Goal: Task Accomplishment & Management: Use online tool/utility

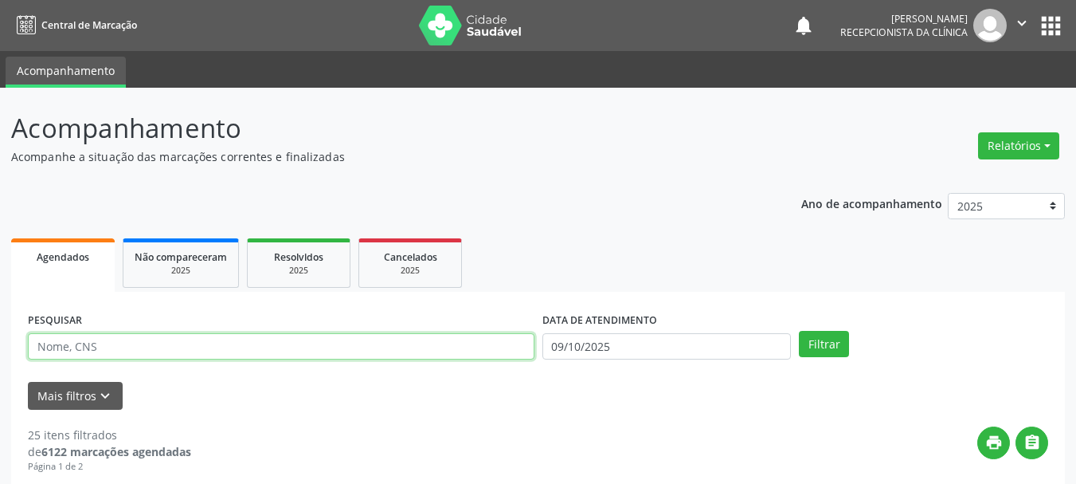
click at [473, 357] on input "text" at bounding box center [281, 346] width 507 height 27
type input "700003606538205"
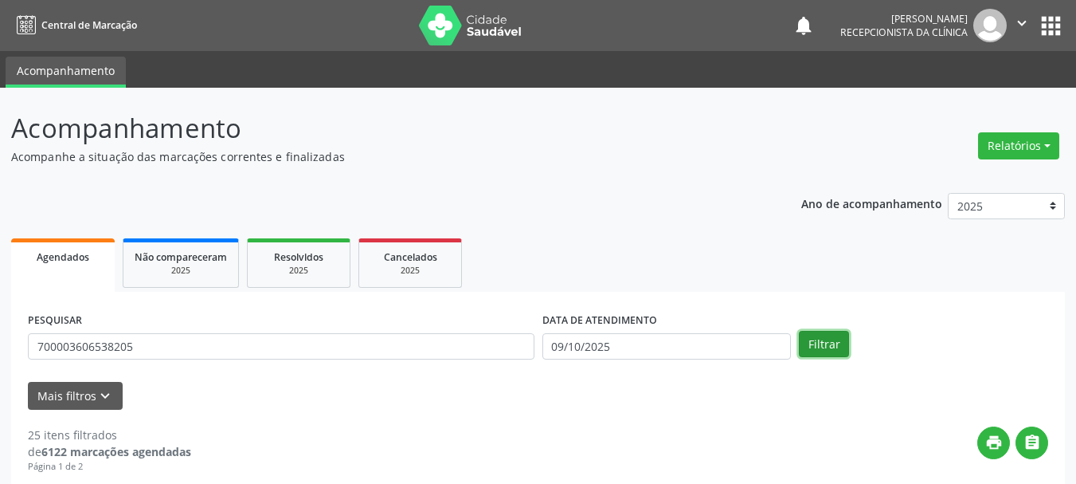
click at [828, 351] on button "Filtrar" at bounding box center [824, 344] width 50 height 27
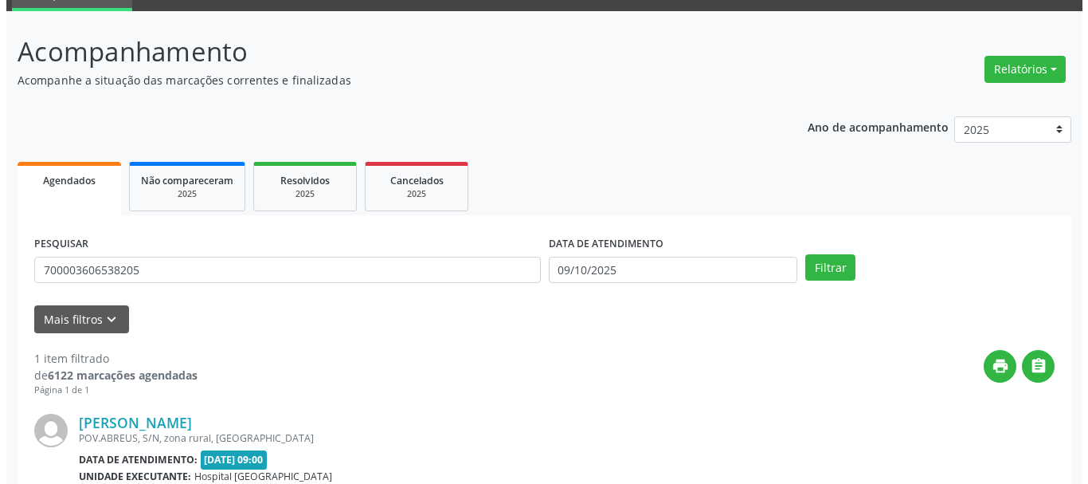
scroll to position [233, 0]
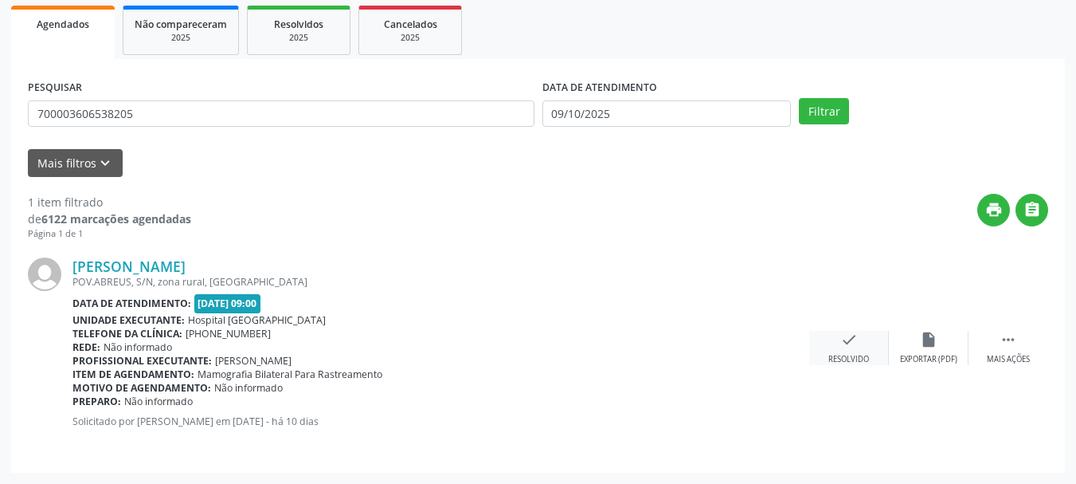
click at [855, 351] on div "check Resolvido" at bounding box center [849, 348] width 80 height 34
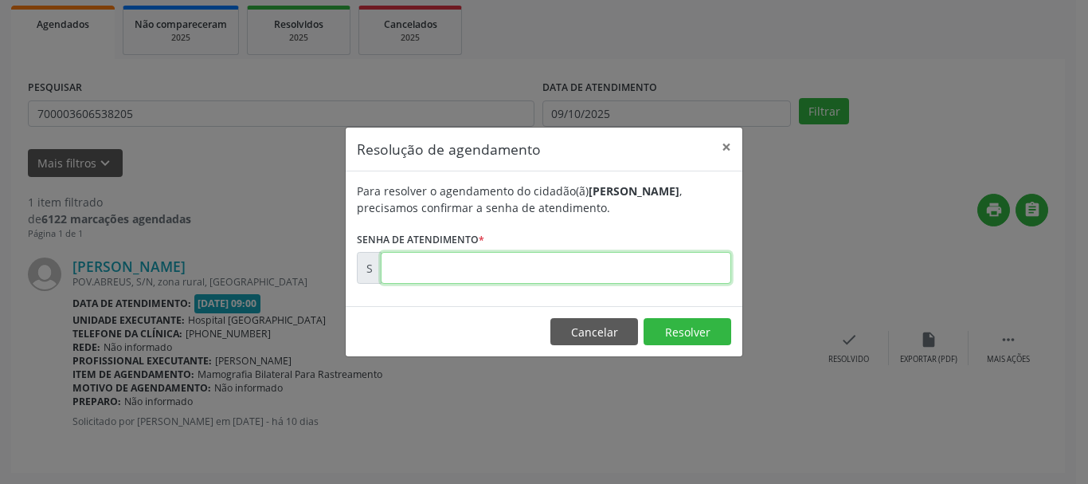
click at [653, 276] on input "text" at bounding box center [556, 268] width 351 height 32
type input "00179517"
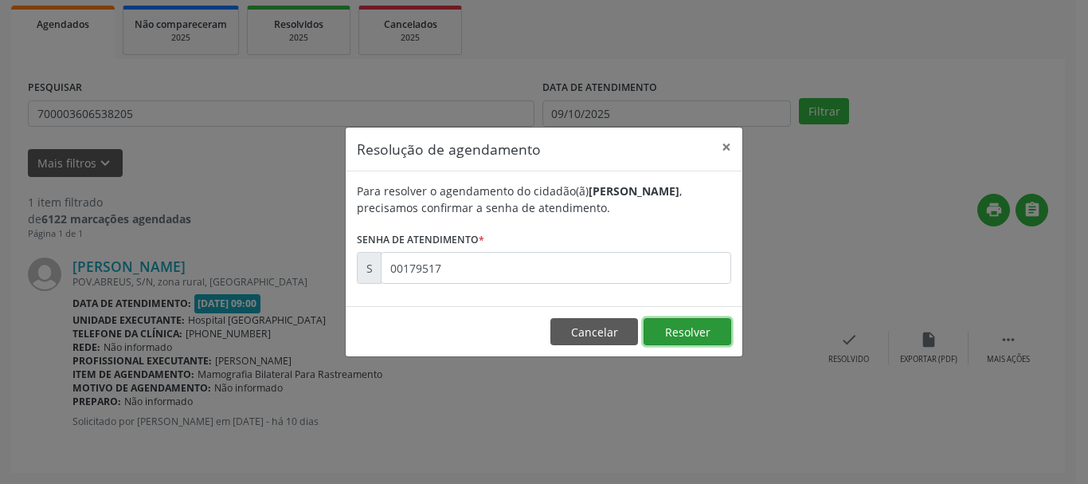
click at [668, 333] on button "Resolver" at bounding box center [688, 331] width 88 height 27
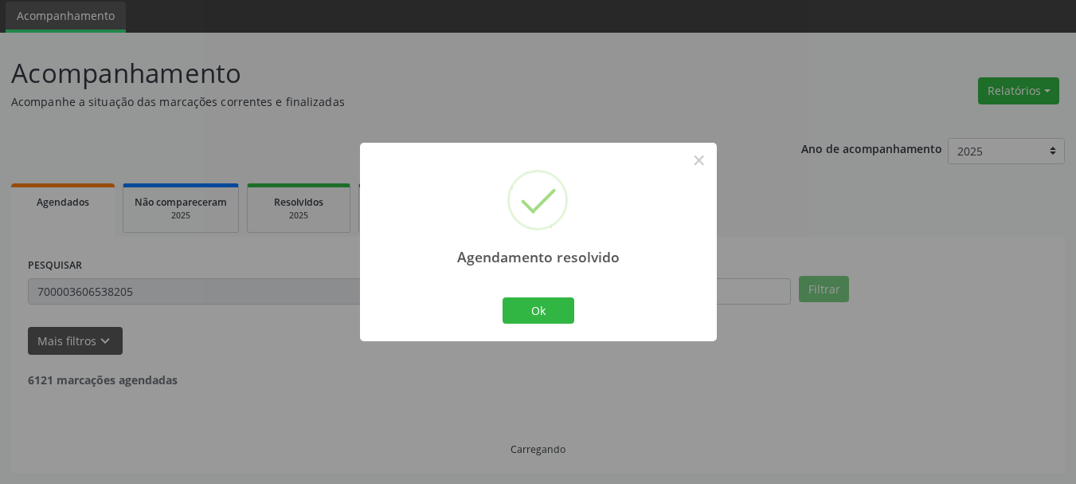
scroll to position [4, 0]
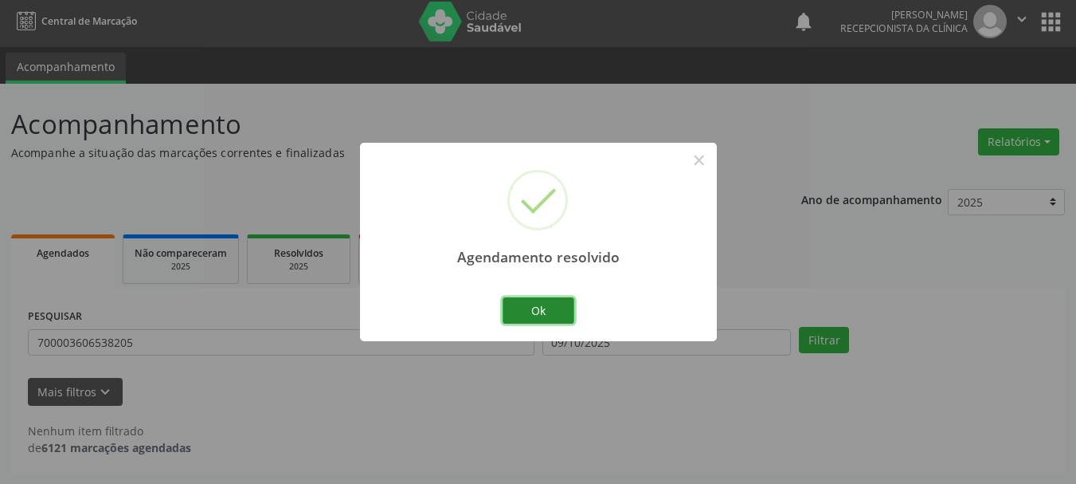
click at [550, 318] on button "Ok" at bounding box center [539, 310] width 72 height 27
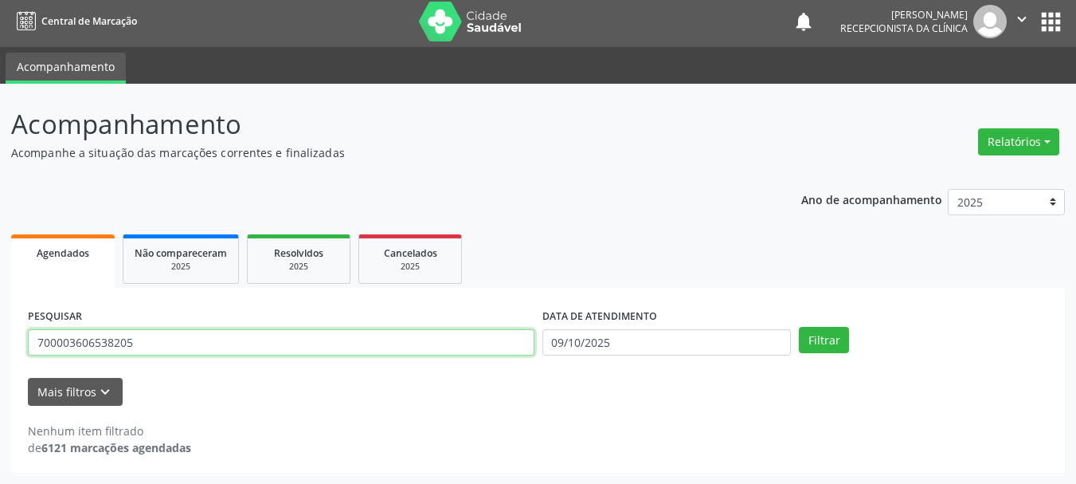
drag, startPoint x: 199, startPoint y: 343, endPoint x: 0, endPoint y: 410, distance: 210.4
click at [0, 410] on div "Acompanhamento Acompanhe a situação das marcações correntes e finalizadas Relat…" at bounding box center [538, 284] width 1076 height 400
type input "703002840950978"
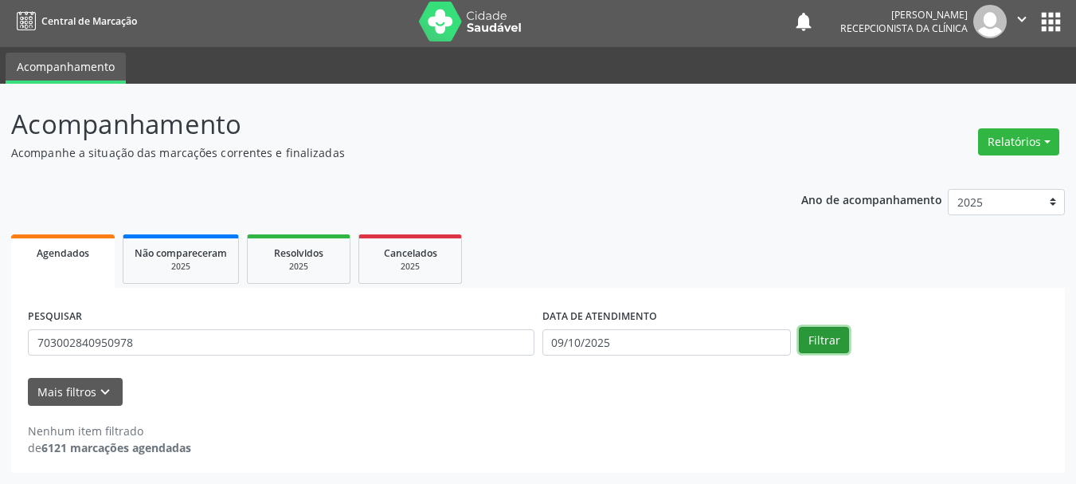
click at [828, 346] on button "Filtrar" at bounding box center [824, 340] width 50 height 27
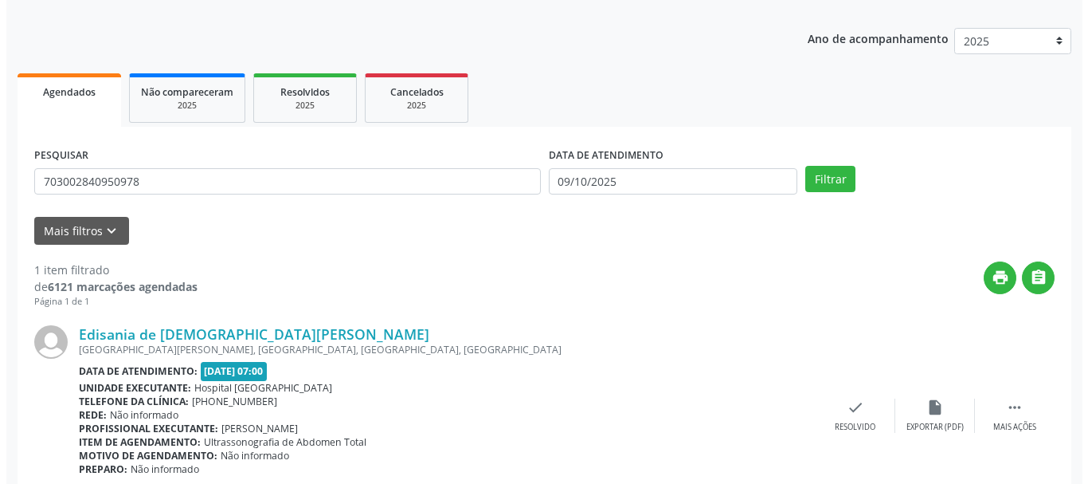
scroll to position [233, 0]
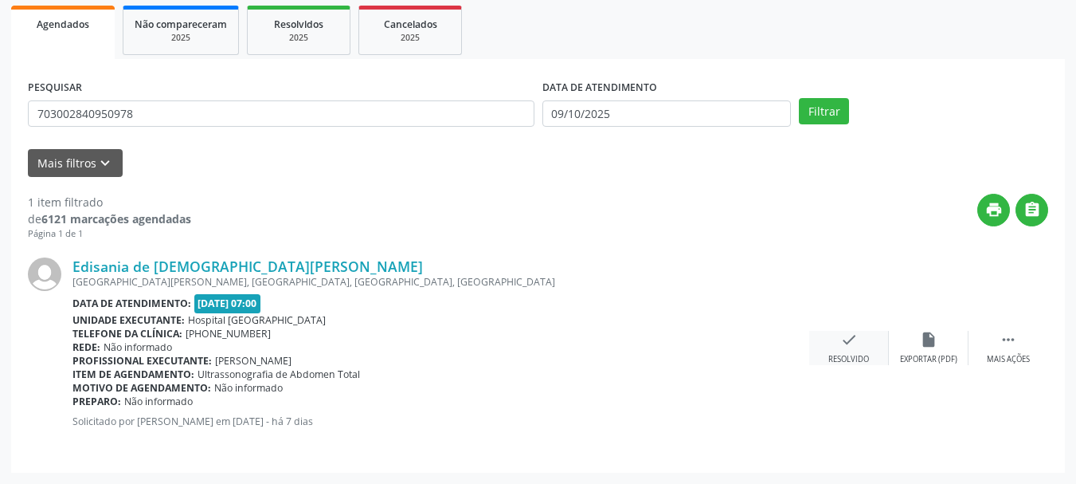
click at [856, 347] on icon "check" at bounding box center [849, 340] width 18 height 18
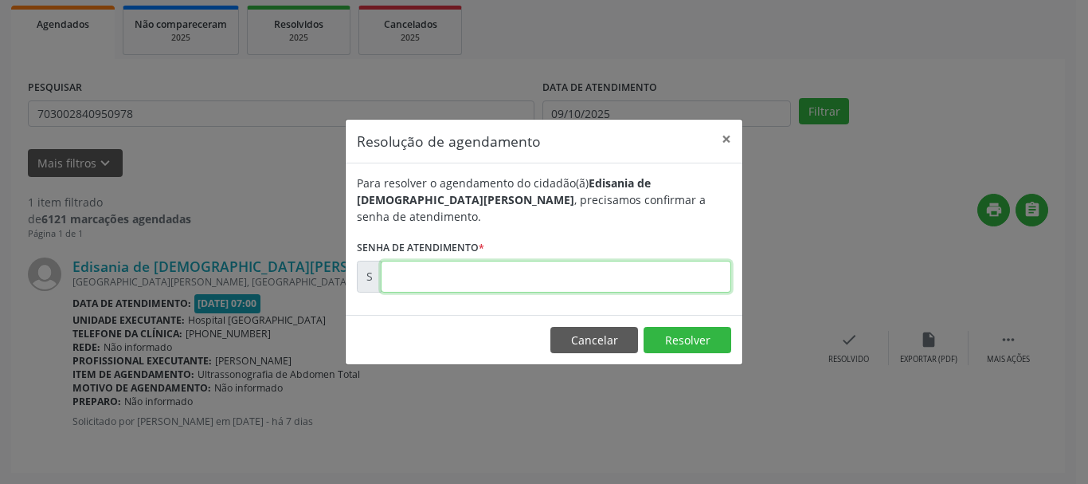
click at [550, 281] on input "text" at bounding box center [556, 277] width 351 height 32
type input "00180387"
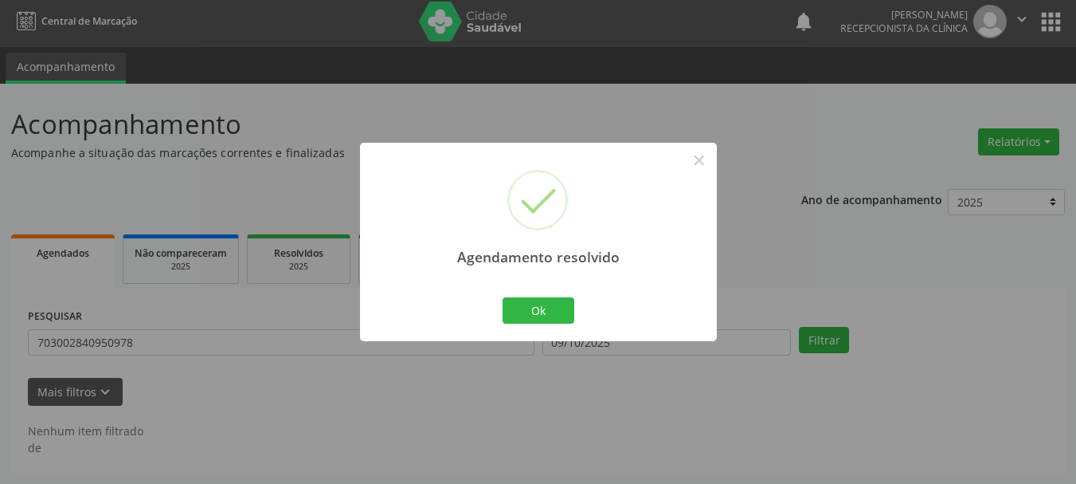
scroll to position [4, 0]
click at [528, 315] on button "Ok" at bounding box center [539, 310] width 72 height 27
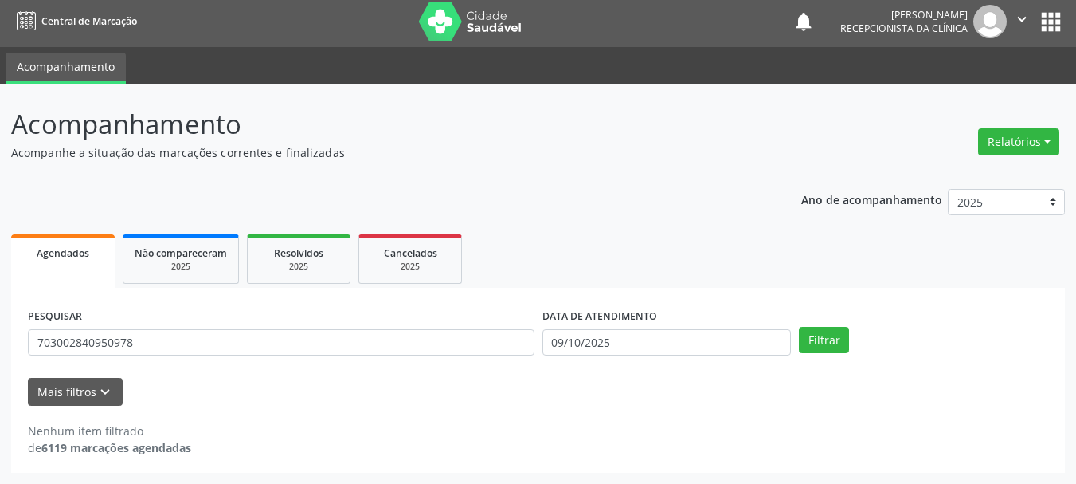
drag, startPoint x: 169, startPoint y: 327, endPoint x: 157, endPoint y: 332, distance: 13.2
click at [157, 332] on div "PESQUISAR 703002840950978" at bounding box center [281, 335] width 515 height 62
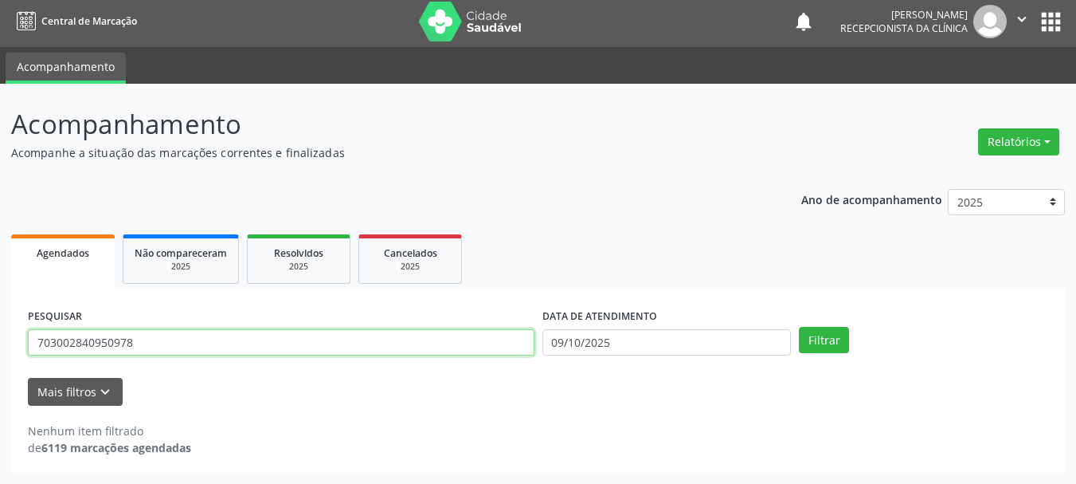
drag, startPoint x: 157, startPoint y: 337, endPoint x: 0, endPoint y: 336, distance: 156.9
click at [0, 336] on div "Acompanhamento Acompanhe a situação das marcações correntes e finalizadas Relat…" at bounding box center [538, 284] width 1076 height 400
type input "700808924268586"
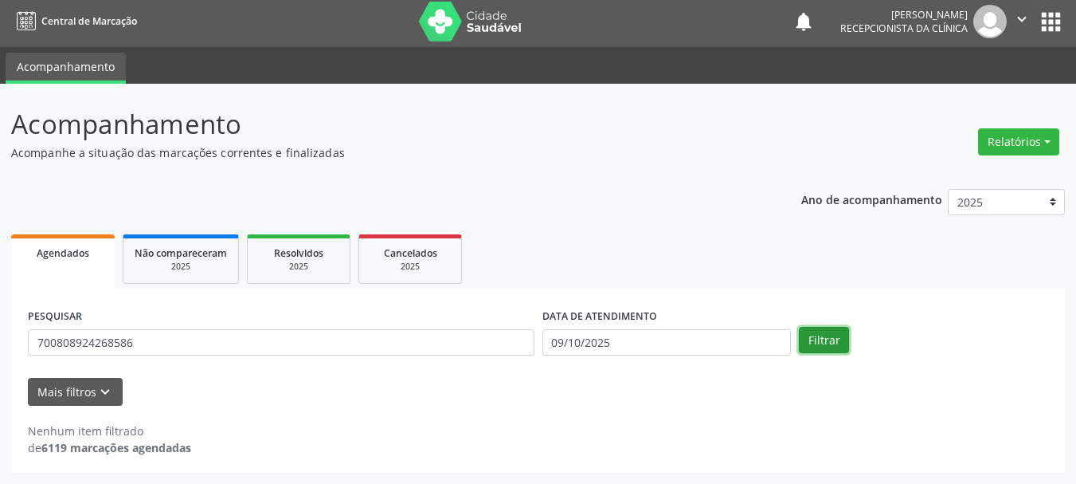
click at [838, 348] on button "Filtrar" at bounding box center [824, 340] width 50 height 27
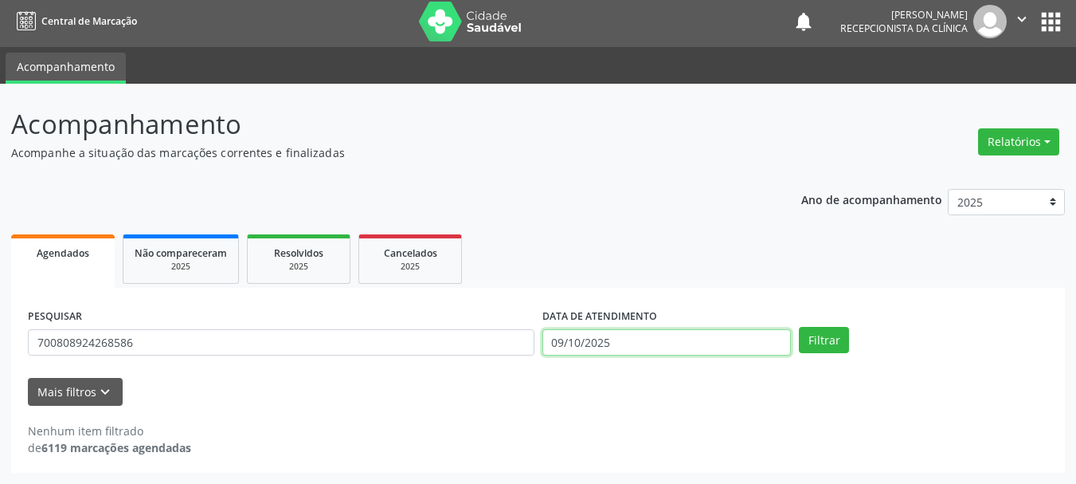
click at [657, 347] on input "09/10/2025" at bounding box center [667, 342] width 249 height 27
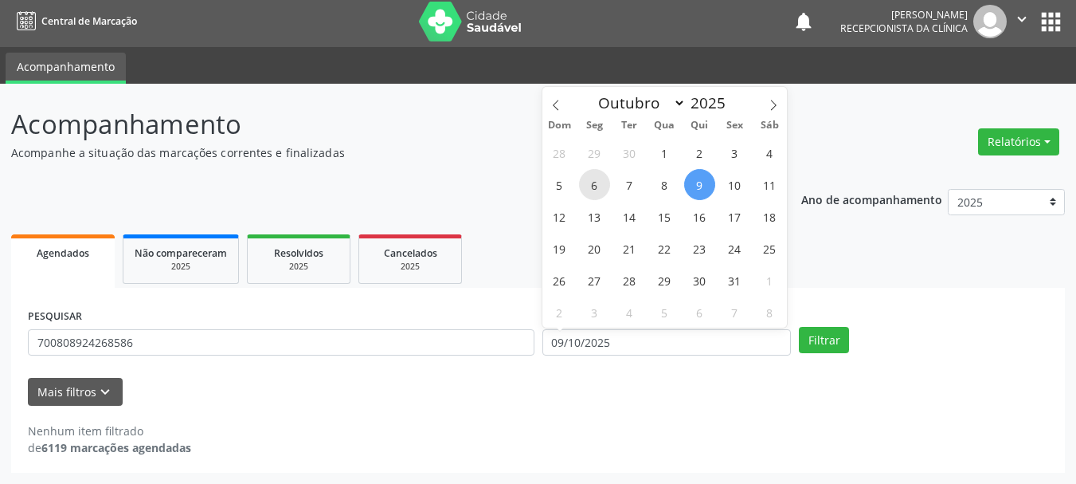
click at [597, 187] on span "6" at bounding box center [594, 184] width 31 height 31
type input "[DATE]"
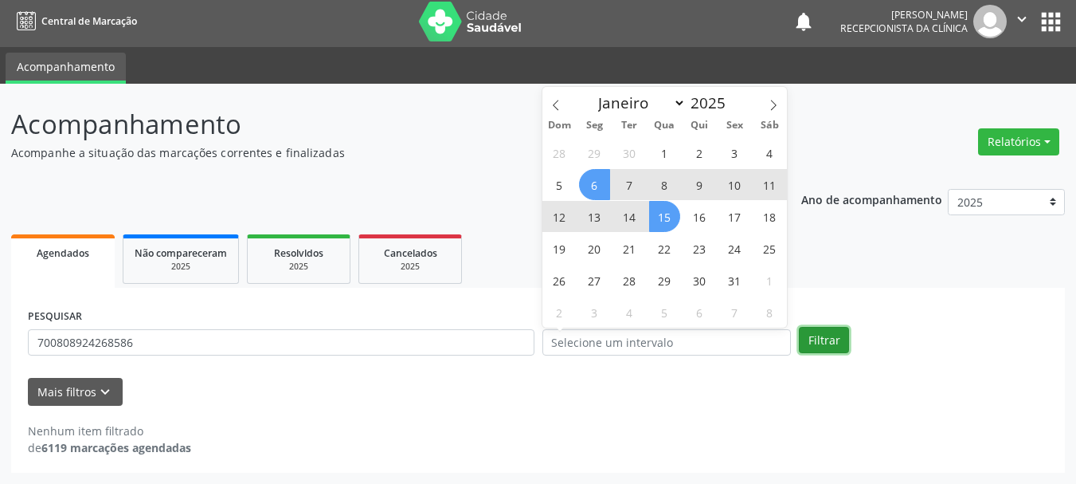
click at [810, 339] on button "Filtrar" at bounding box center [824, 340] width 50 height 27
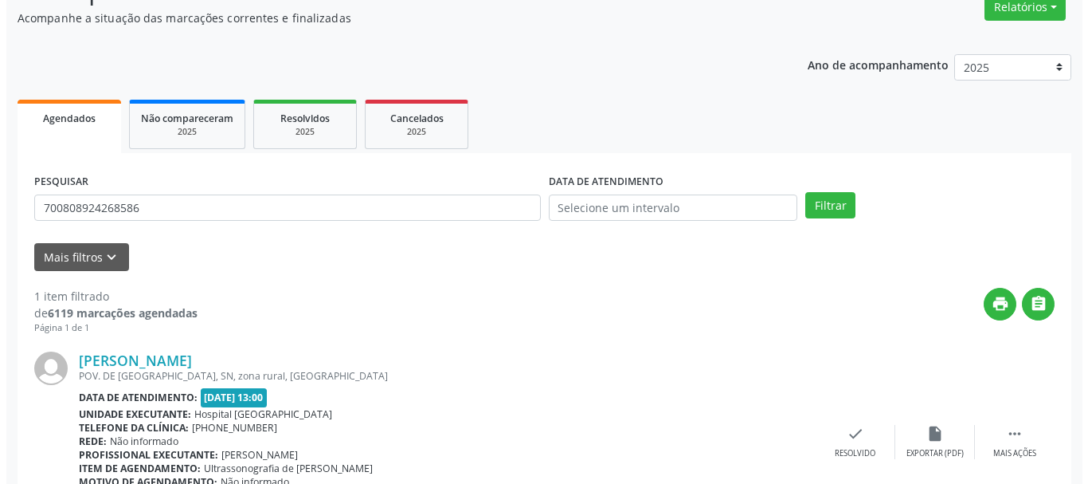
scroll to position [233, 0]
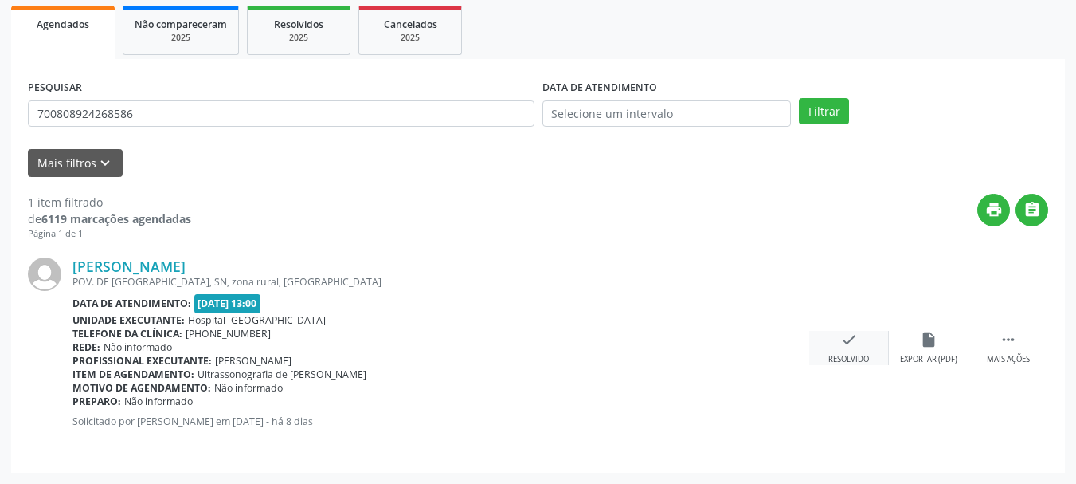
click at [833, 360] on div "Resolvido" at bounding box center [849, 359] width 41 height 11
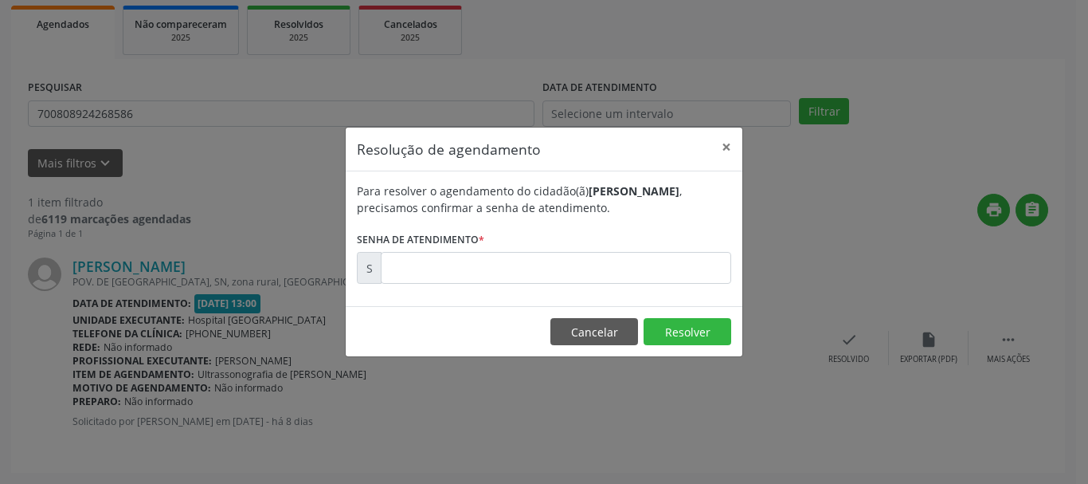
drag, startPoint x: 592, startPoint y: 249, endPoint x: 604, endPoint y: 261, distance: 17.5
click at [592, 249] on form "Para resolver o agendamento do cidadão(ã) [PERSON_NAME] , precisamos confirmar …" at bounding box center [544, 232] width 374 height 101
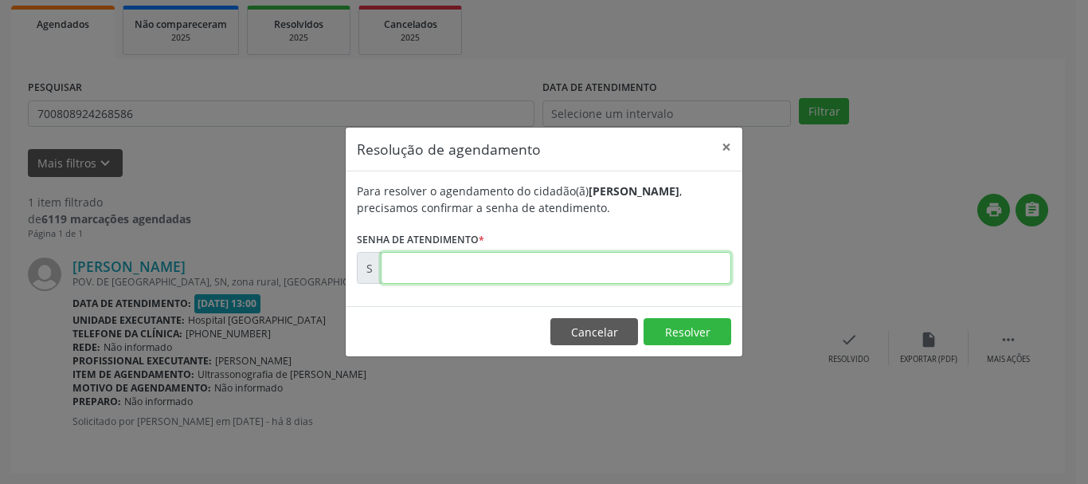
click at [604, 265] on input "text" at bounding box center [556, 268] width 351 height 32
type input "00179997"
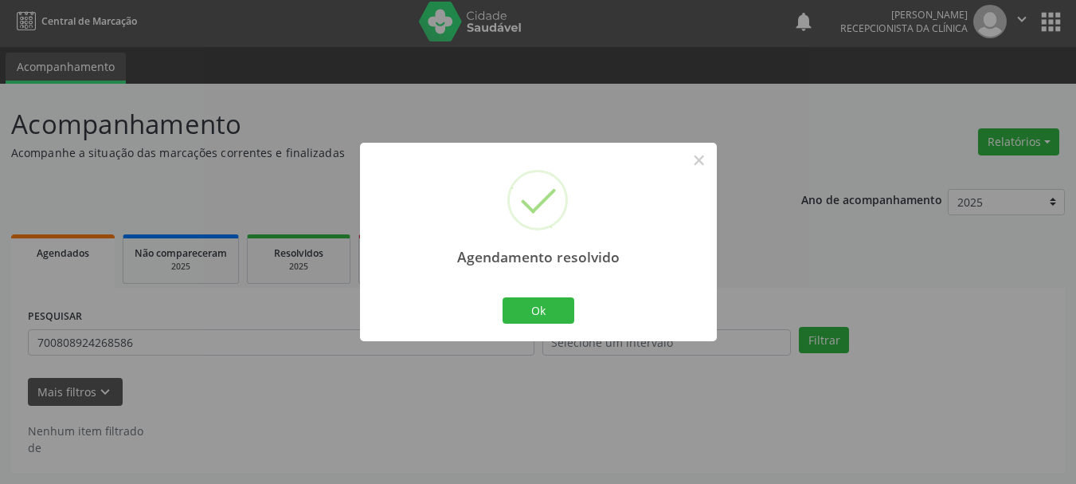
scroll to position [4, 0]
click at [553, 304] on button "Ok" at bounding box center [539, 310] width 72 height 27
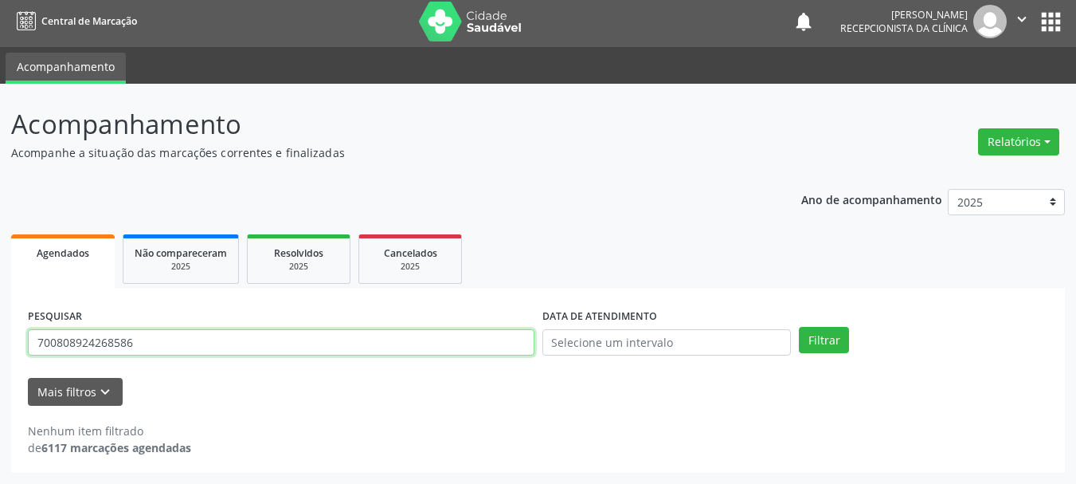
drag, startPoint x: 188, startPoint y: 342, endPoint x: 0, endPoint y: 311, distance: 190.6
click at [0, 311] on div "Acompanhamento Acompanhe a situação das marcações correntes e finalizadas Relat…" at bounding box center [538, 284] width 1076 height 400
paste input "408725372050"
type input "700408725372050"
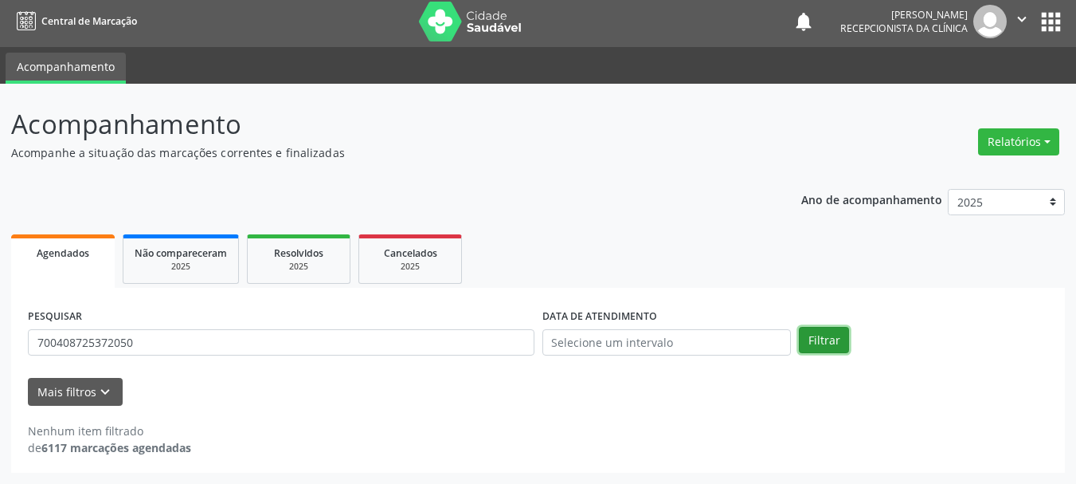
click at [833, 339] on button "Filtrar" at bounding box center [824, 340] width 50 height 27
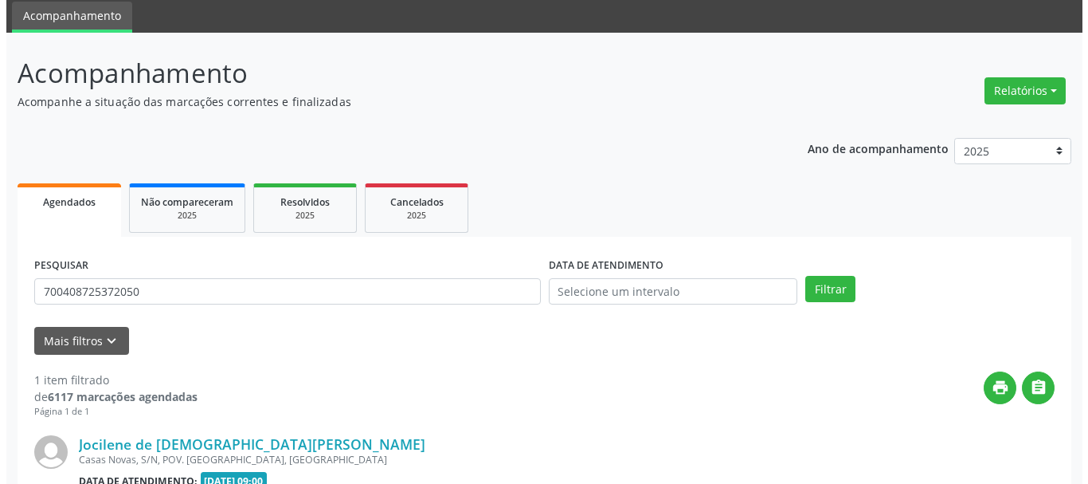
scroll to position [214, 0]
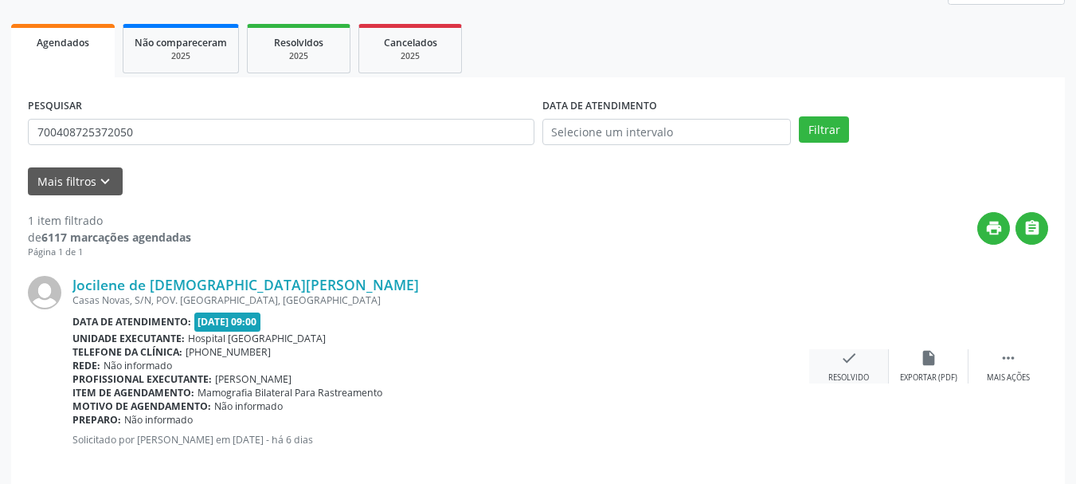
click at [850, 354] on icon "check" at bounding box center [849, 358] width 18 height 18
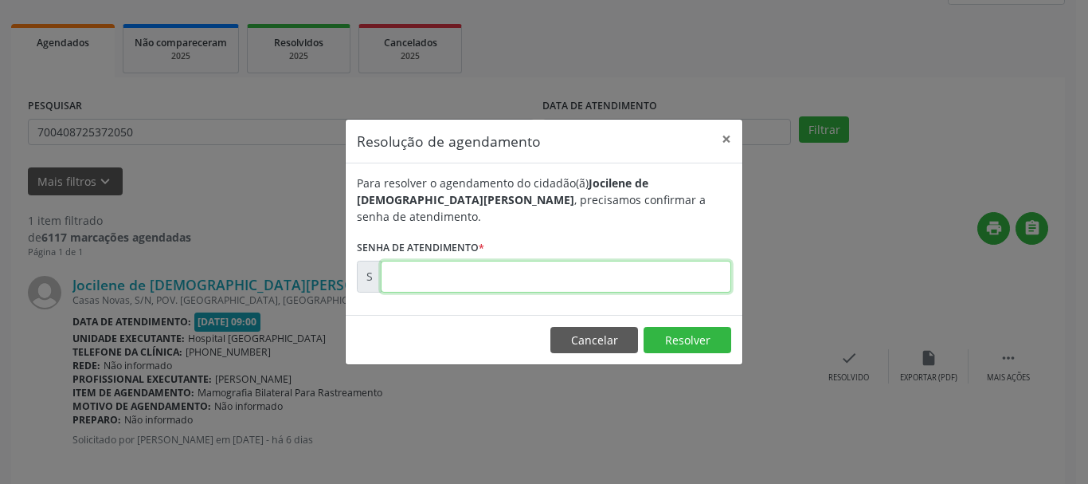
click at [699, 264] on input "text" at bounding box center [556, 277] width 351 height 32
type input "00180677"
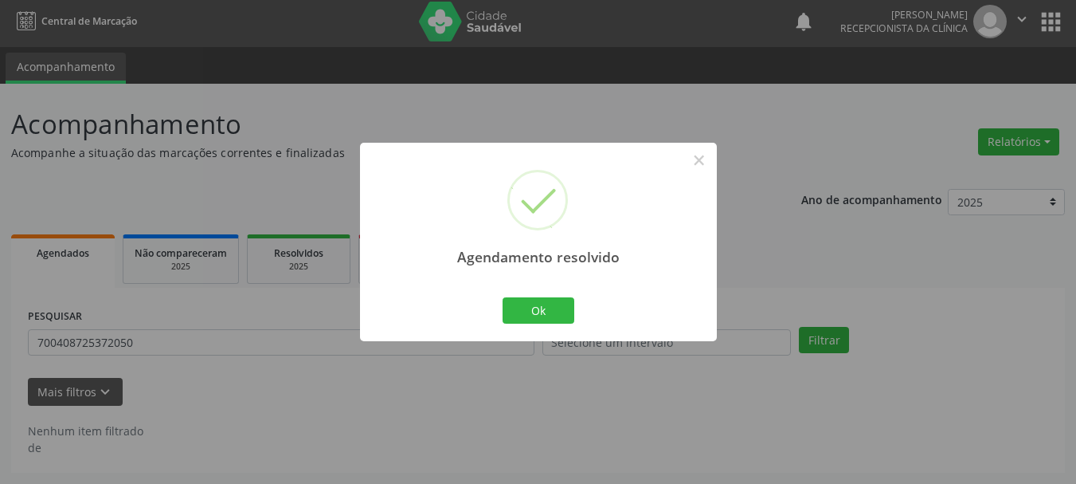
scroll to position [4, 0]
drag, startPoint x: 523, startPoint y: 312, endPoint x: 294, endPoint y: 295, distance: 229.3
click at [523, 311] on button "Ok" at bounding box center [539, 310] width 72 height 27
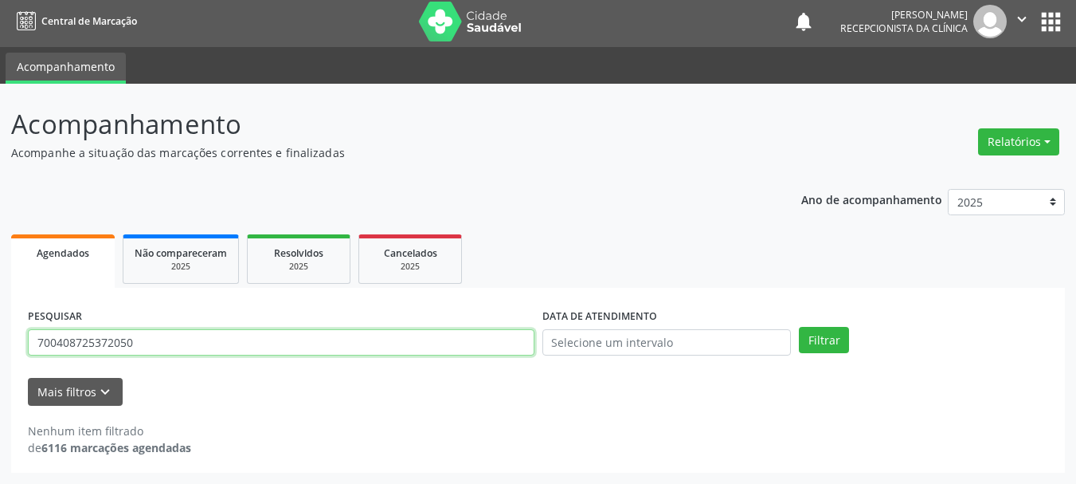
drag, startPoint x: 172, startPoint y: 342, endPoint x: 0, endPoint y: 221, distance: 210.0
click at [0, 287] on div "Acompanhamento Acompanhe a situação das marcações correntes e finalizadas Relat…" at bounding box center [538, 284] width 1076 height 400
paste input "204949334029"
type input "700204949334029"
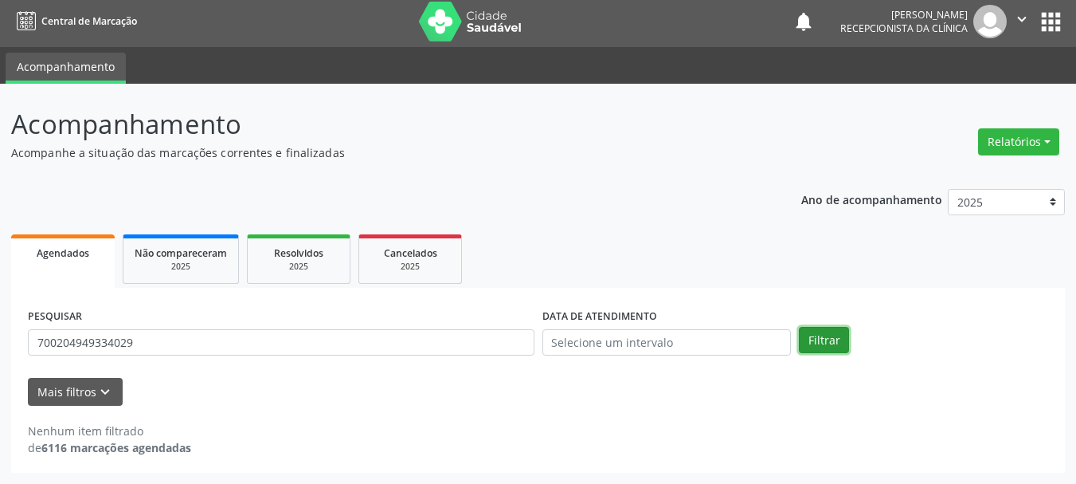
click at [837, 344] on button "Filtrar" at bounding box center [824, 340] width 50 height 27
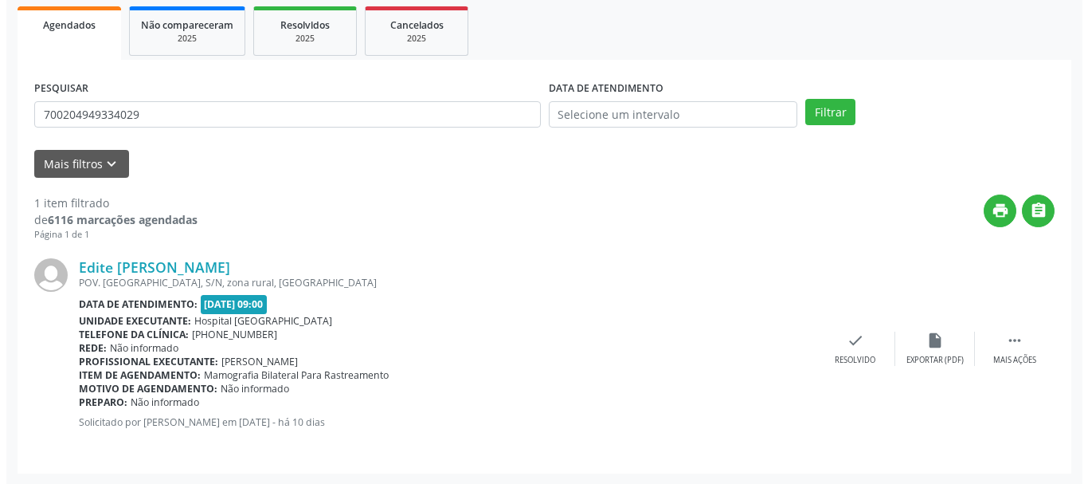
scroll to position [233, 0]
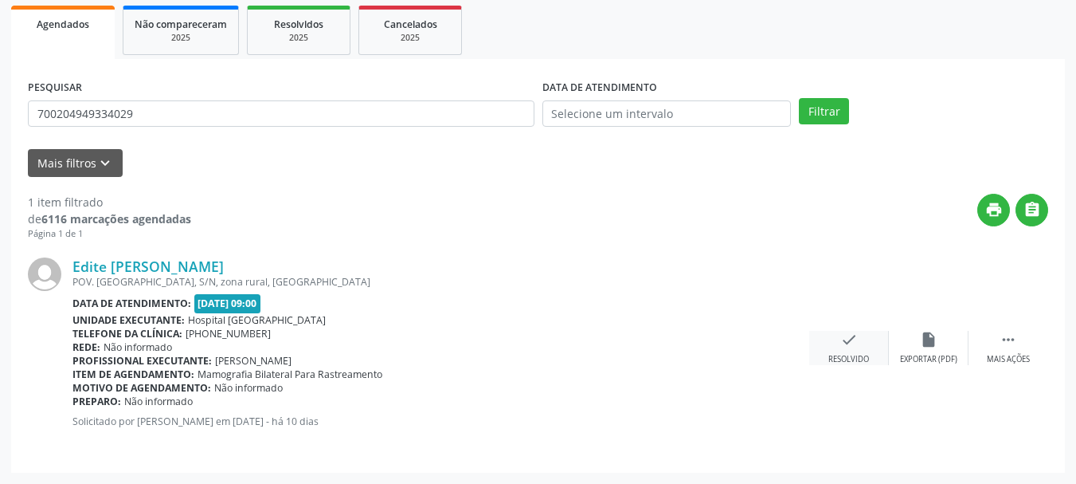
click at [844, 344] on icon "check" at bounding box center [849, 340] width 18 height 18
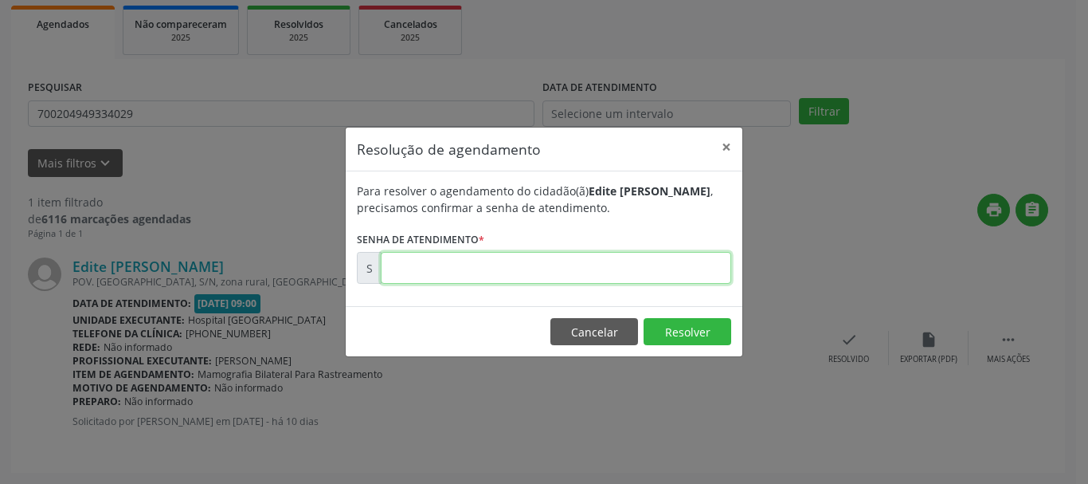
click at [682, 270] on input "text" at bounding box center [556, 268] width 351 height 32
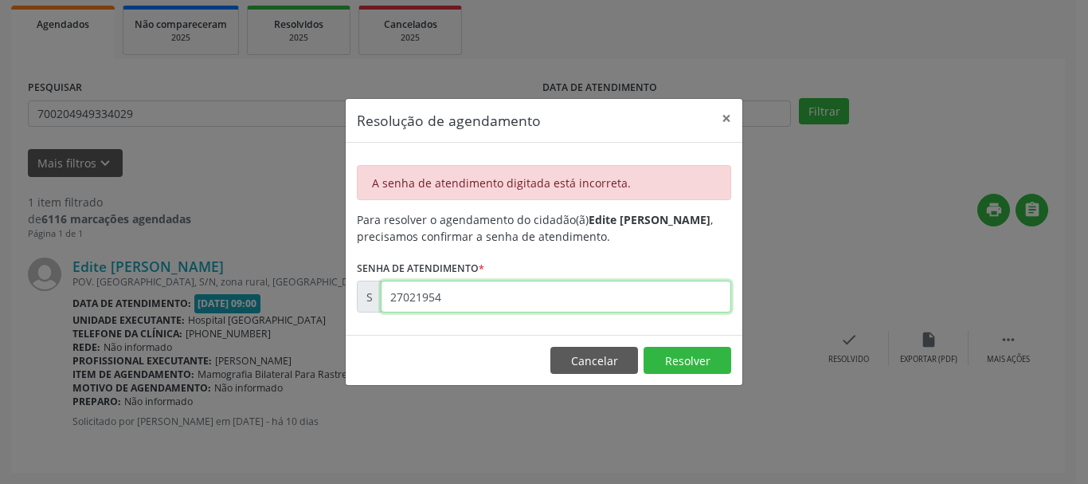
drag, startPoint x: 499, startPoint y: 296, endPoint x: 214, endPoint y: 299, distance: 284.4
click at [216, 300] on div "Resolução de agendamento × A senha de atendimento digitada está incorreta. Para…" at bounding box center [544, 242] width 1088 height 484
type input "00179491"
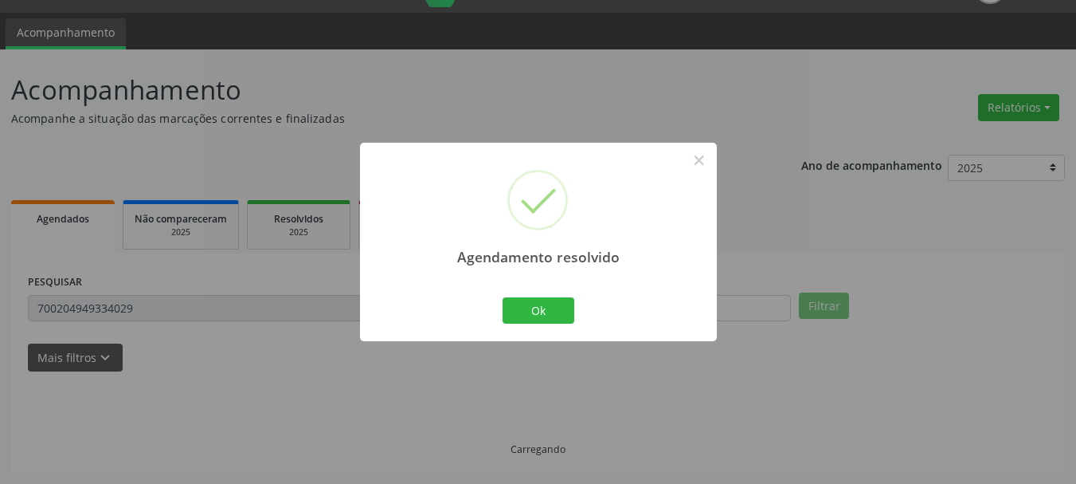
scroll to position [4, 0]
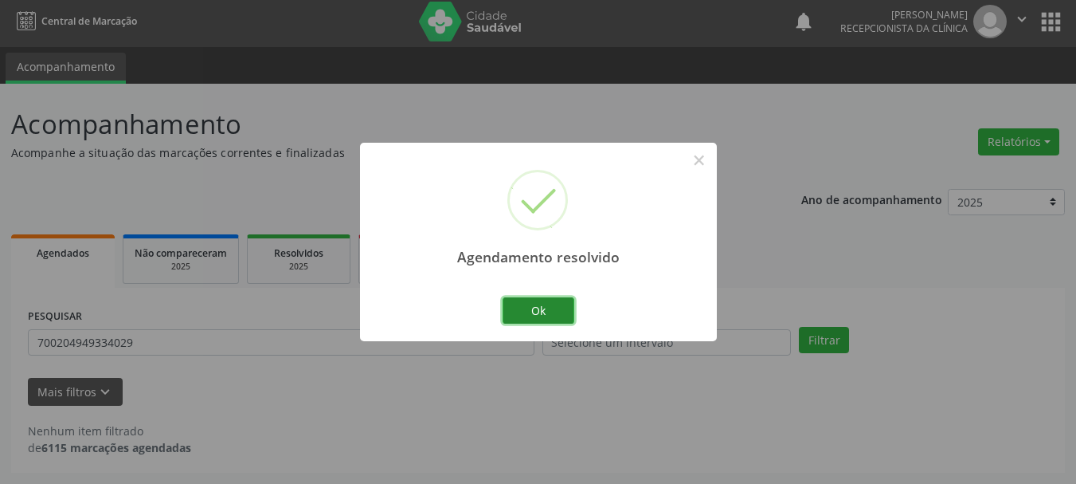
click at [556, 315] on button "Ok" at bounding box center [539, 310] width 72 height 27
